Goal: Information Seeking & Learning: Learn about a topic

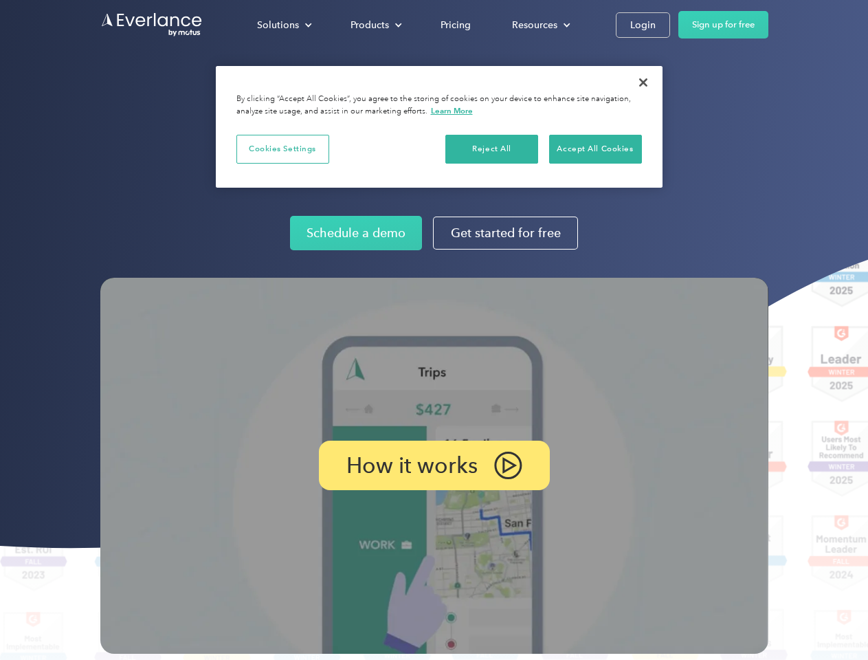
click at [434, 330] on img at bounding box center [434, 466] width 668 height 376
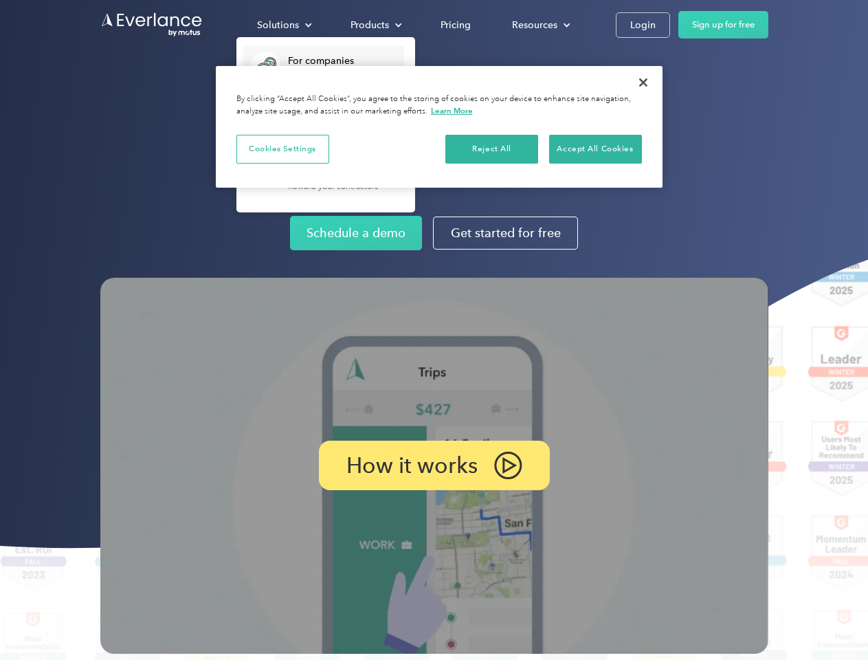
click at [284, 25] on div "Solutions" at bounding box center [278, 25] width 42 height 17
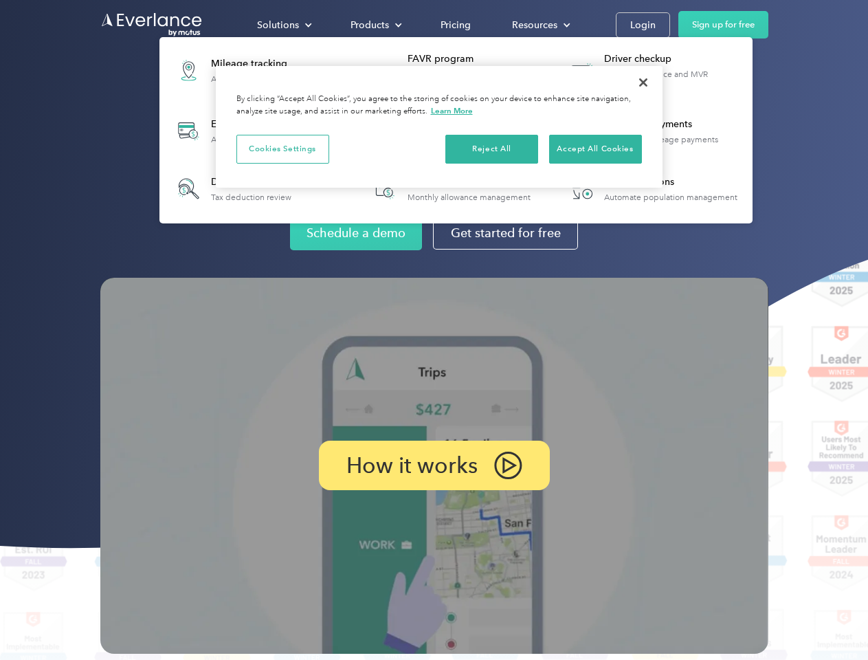
click at [375, 25] on div "Products" at bounding box center [370, 25] width 39 height 17
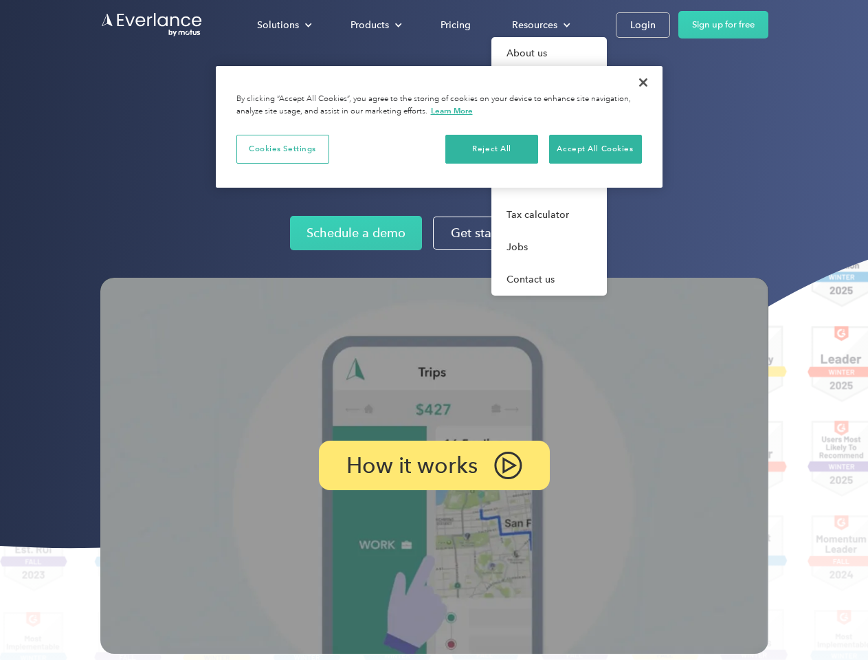
click at [540, 25] on div "Resources" at bounding box center [534, 25] width 45 height 17
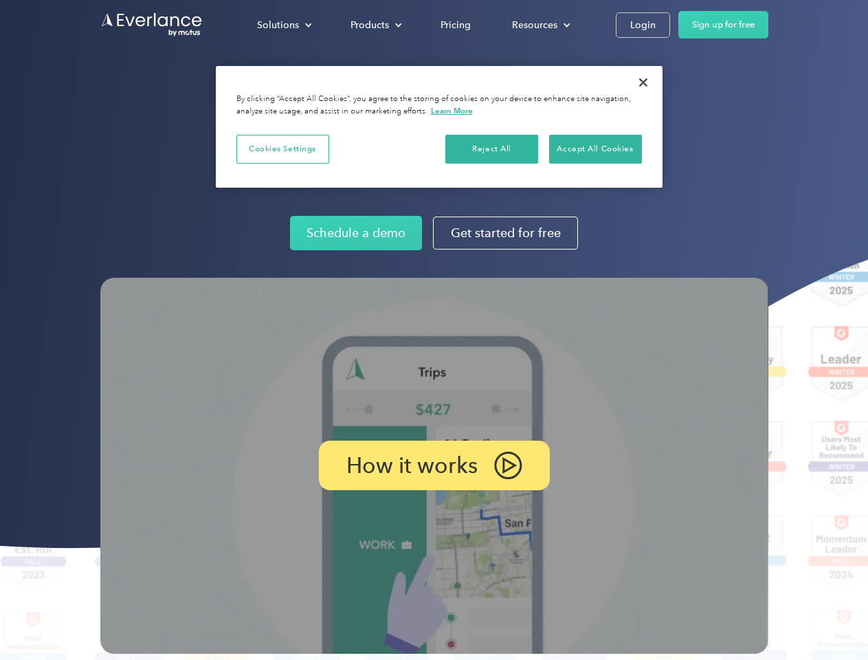
click at [434, 466] on p "How it works" at bounding box center [412, 465] width 131 height 17
click at [283, 149] on button "Cookies Settings" at bounding box center [283, 149] width 93 height 29
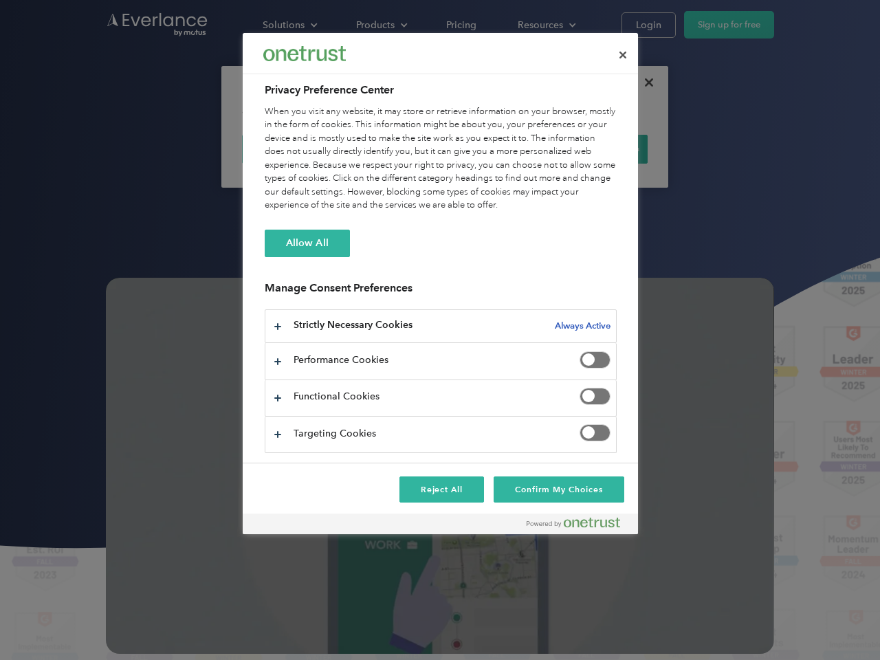
click at [492, 149] on div "When you visit any website, it may store or retrieve information on your browse…" at bounding box center [441, 158] width 352 height 107
click at [595, 149] on div "When you visit any website, it may store or retrieve information on your browse…" at bounding box center [441, 158] width 352 height 107
click at [644, 83] on div at bounding box center [440, 330] width 880 height 660
